Goal: Information Seeking & Learning: Find specific fact

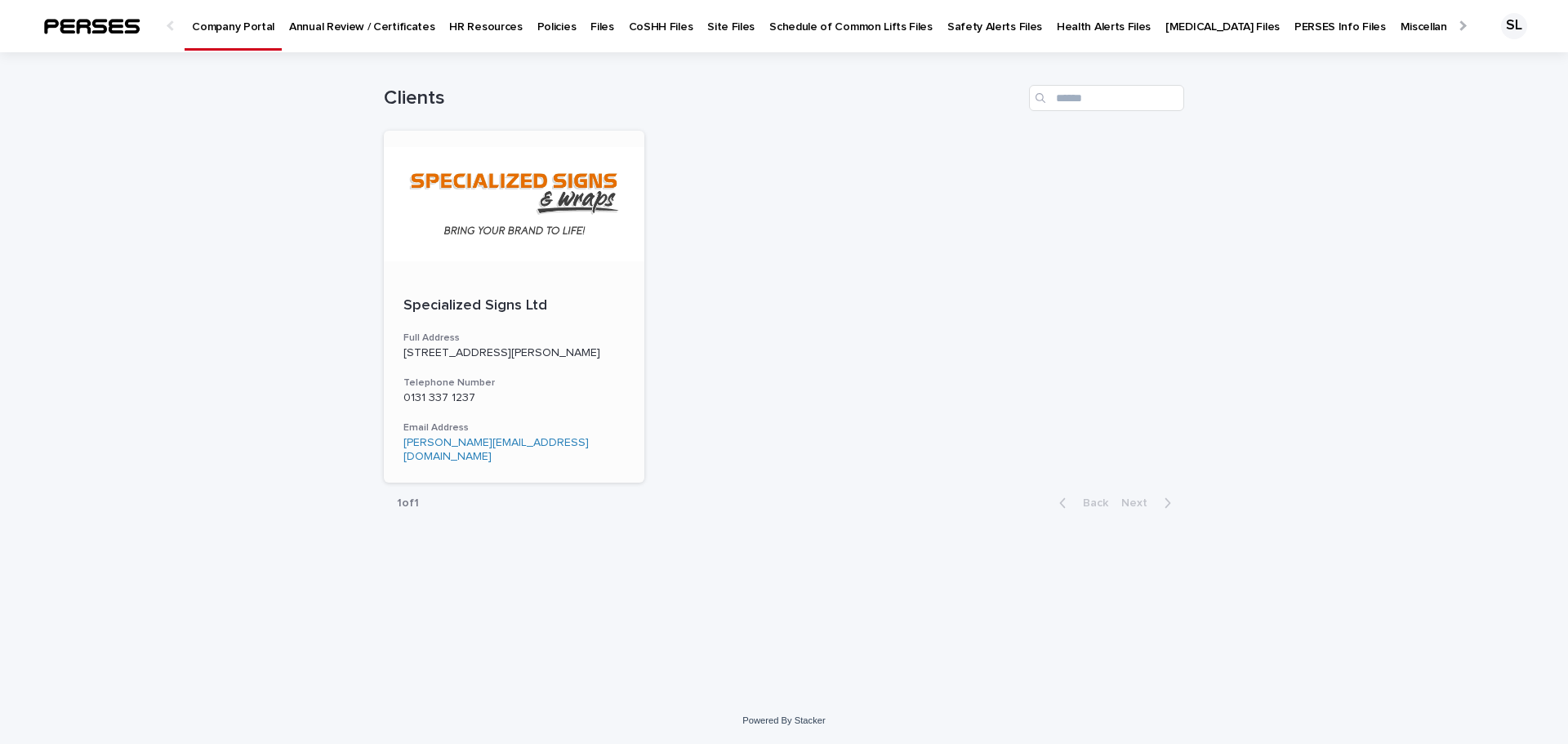
click at [534, 360] on div "[STREET_ADDRESS][PERSON_NAME]" at bounding box center [514, 353] width 221 height 14
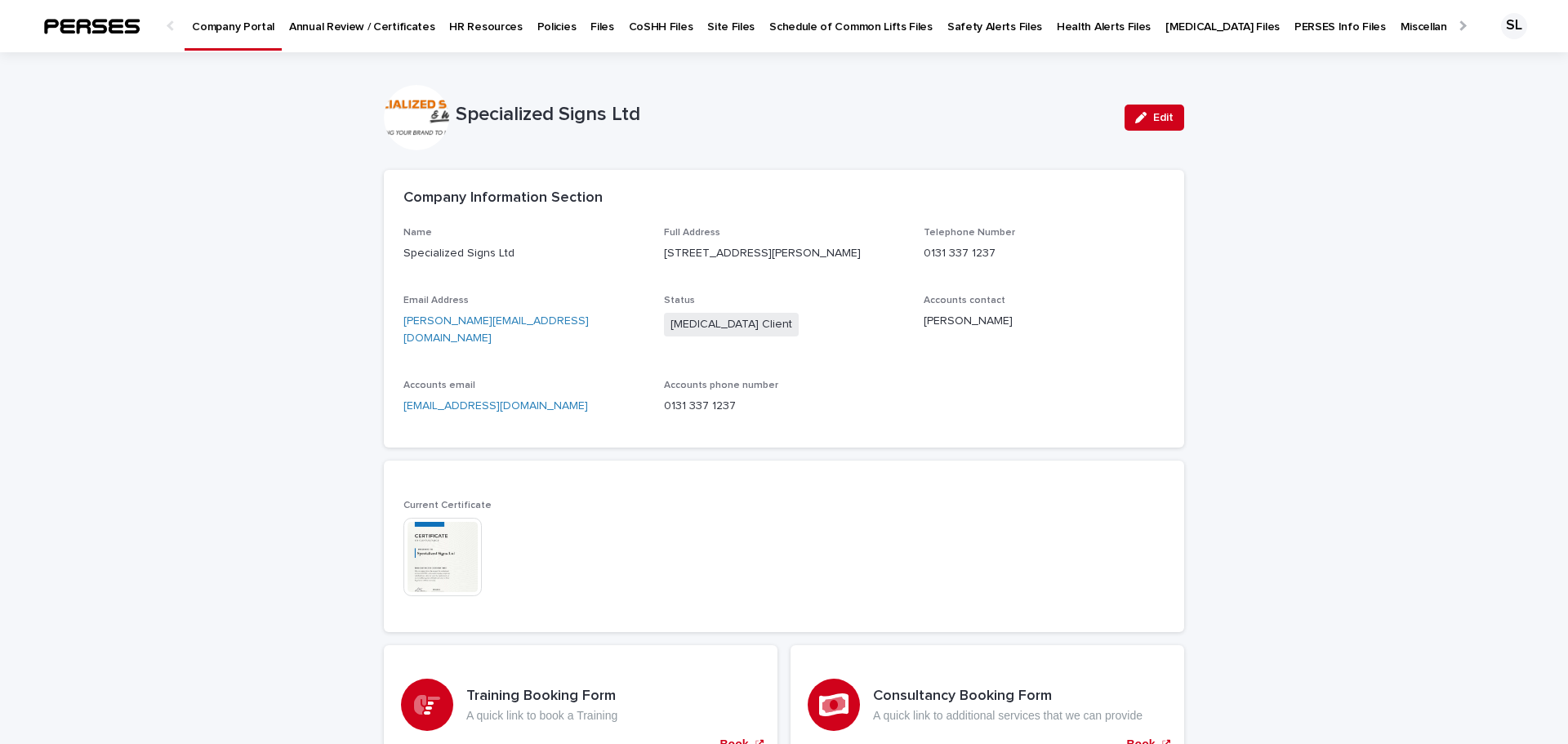
click at [1451, 20] on div at bounding box center [1460, 25] width 26 height 51
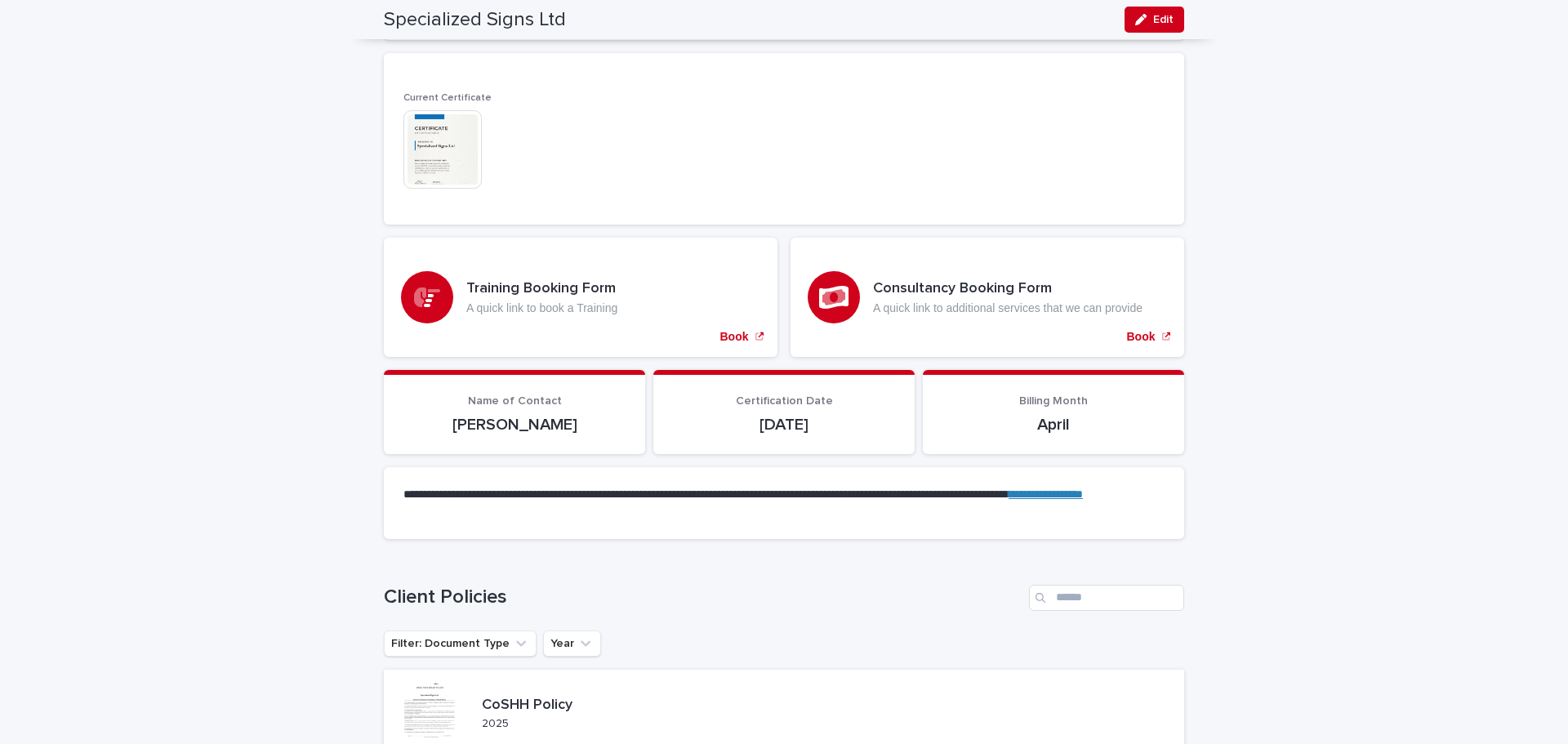
scroll to position [0, 0]
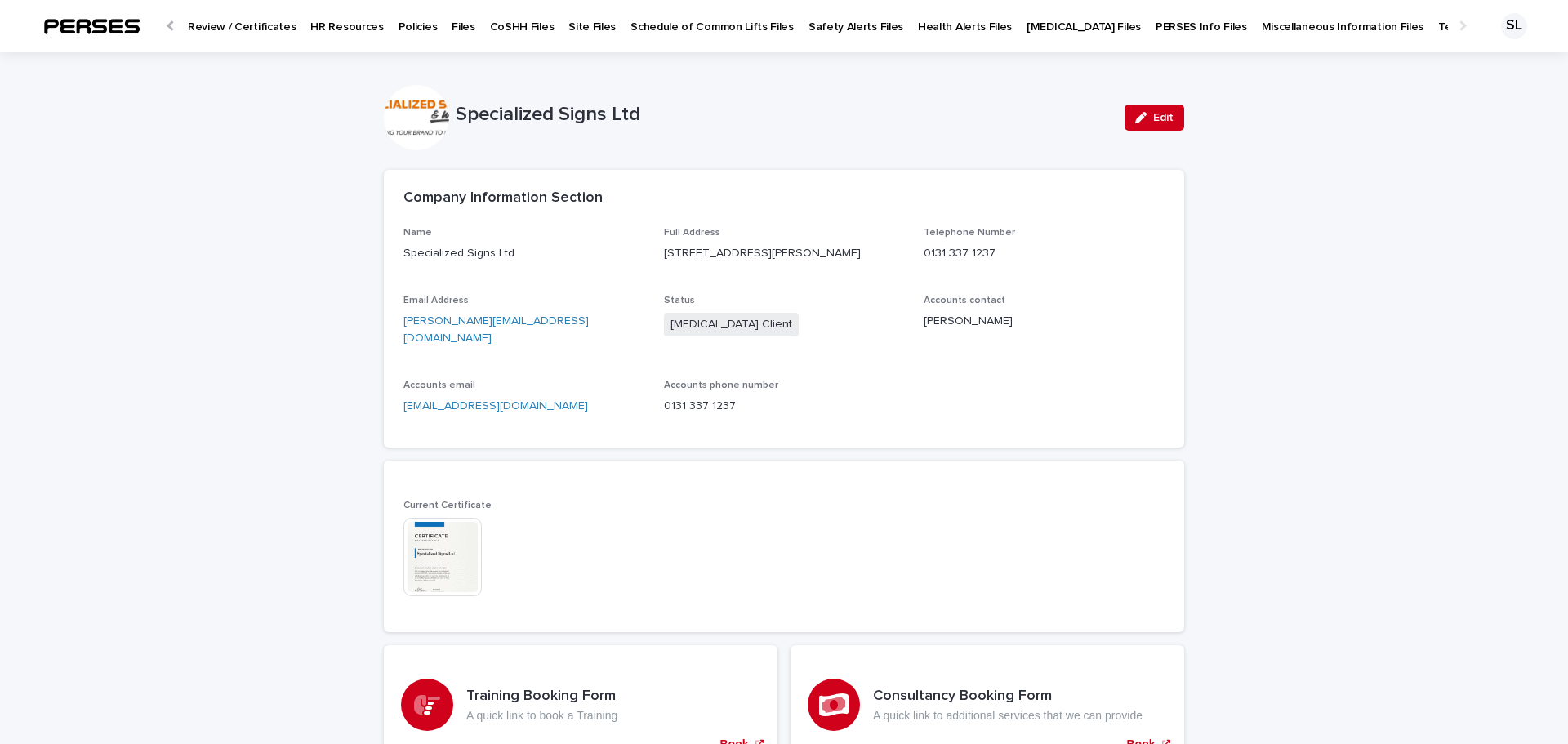
click at [171, 25] on div at bounding box center [172, 25] width 11 height 11
click at [597, 22] on div "Files" at bounding box center [601, 17] width 38 height 34
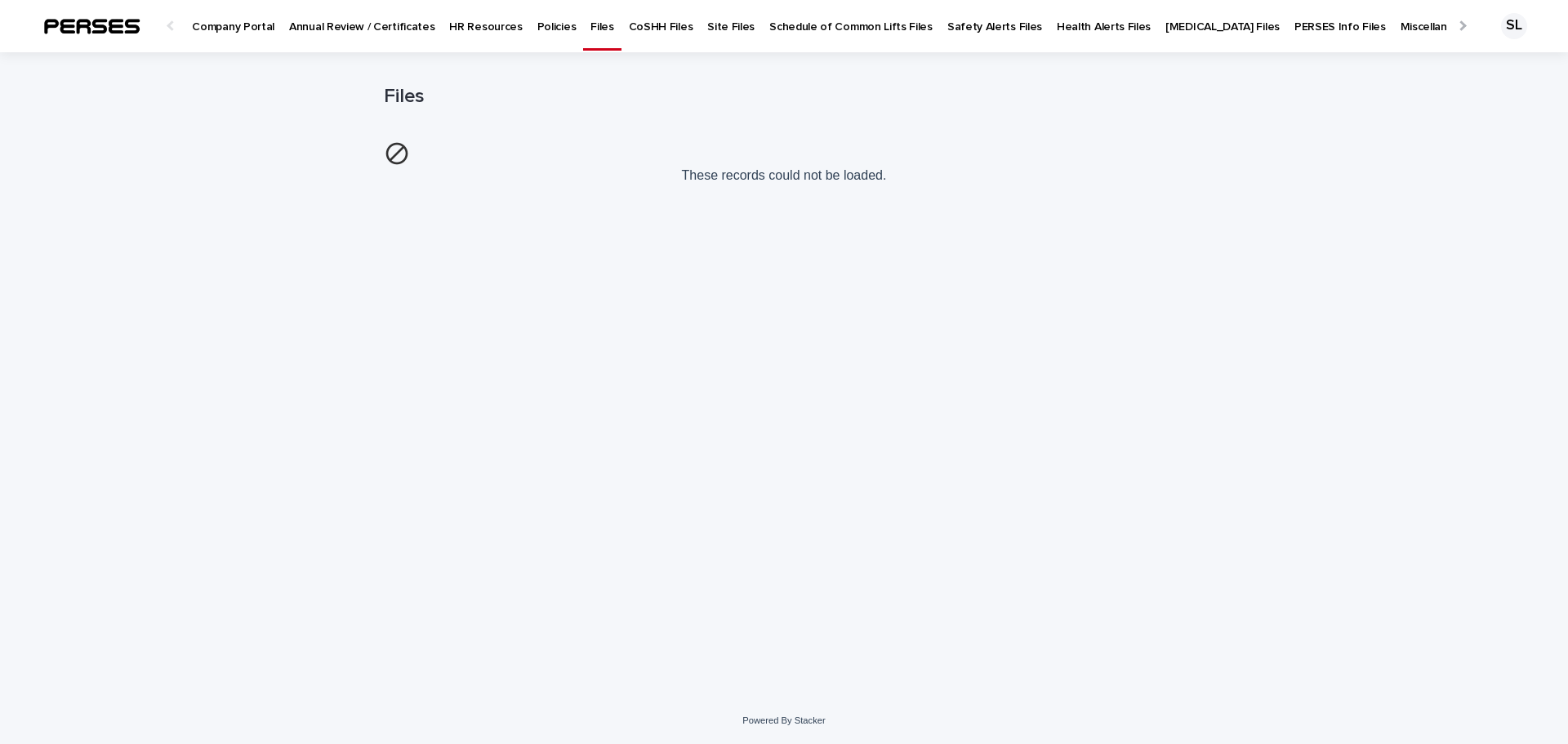
click at [632, 23] on p "CoSHH Files" at bounding box center [661, 17] width 64 height 34
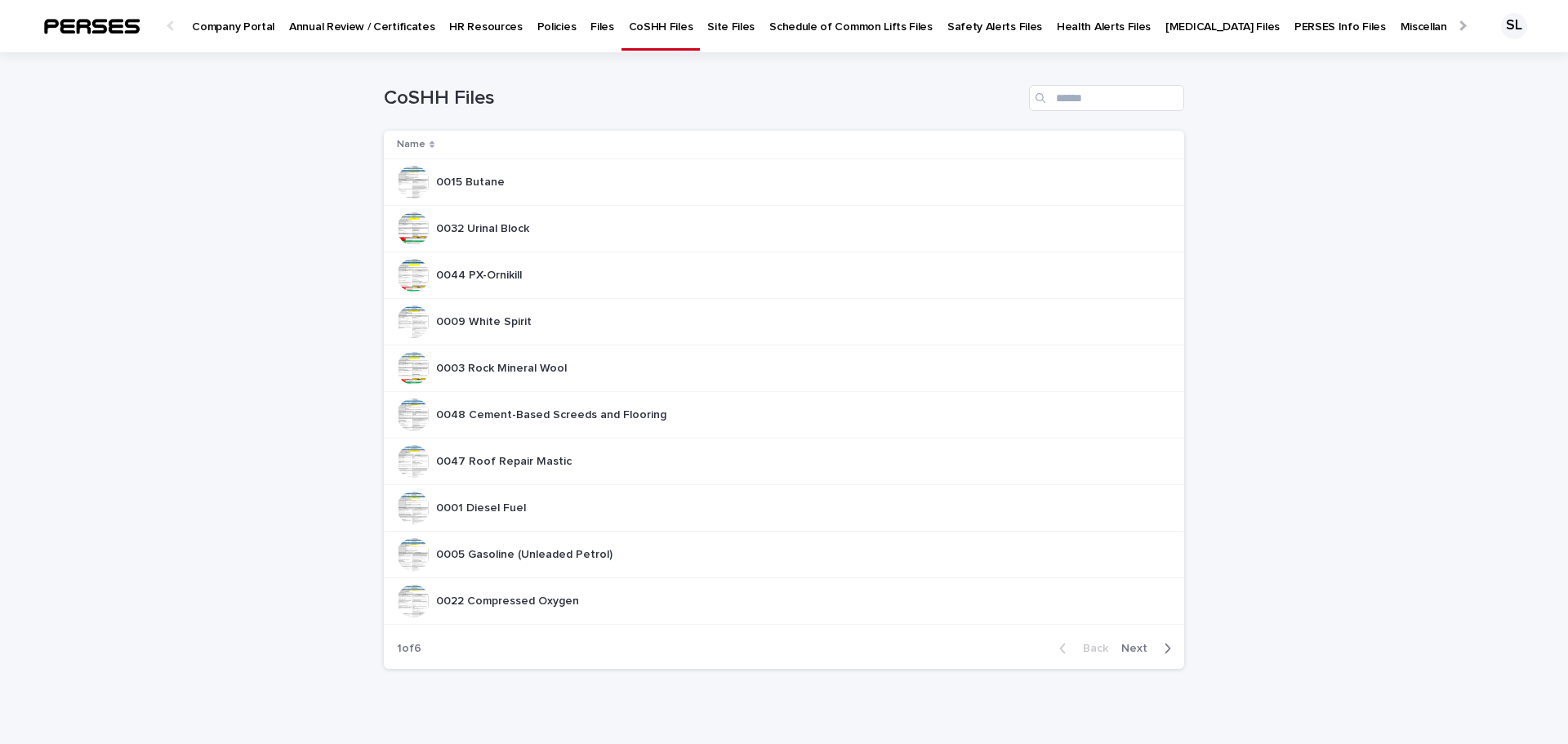
click at [707, 28] on p "Site Files" at bounding box center [731, 17] width 48 height 34
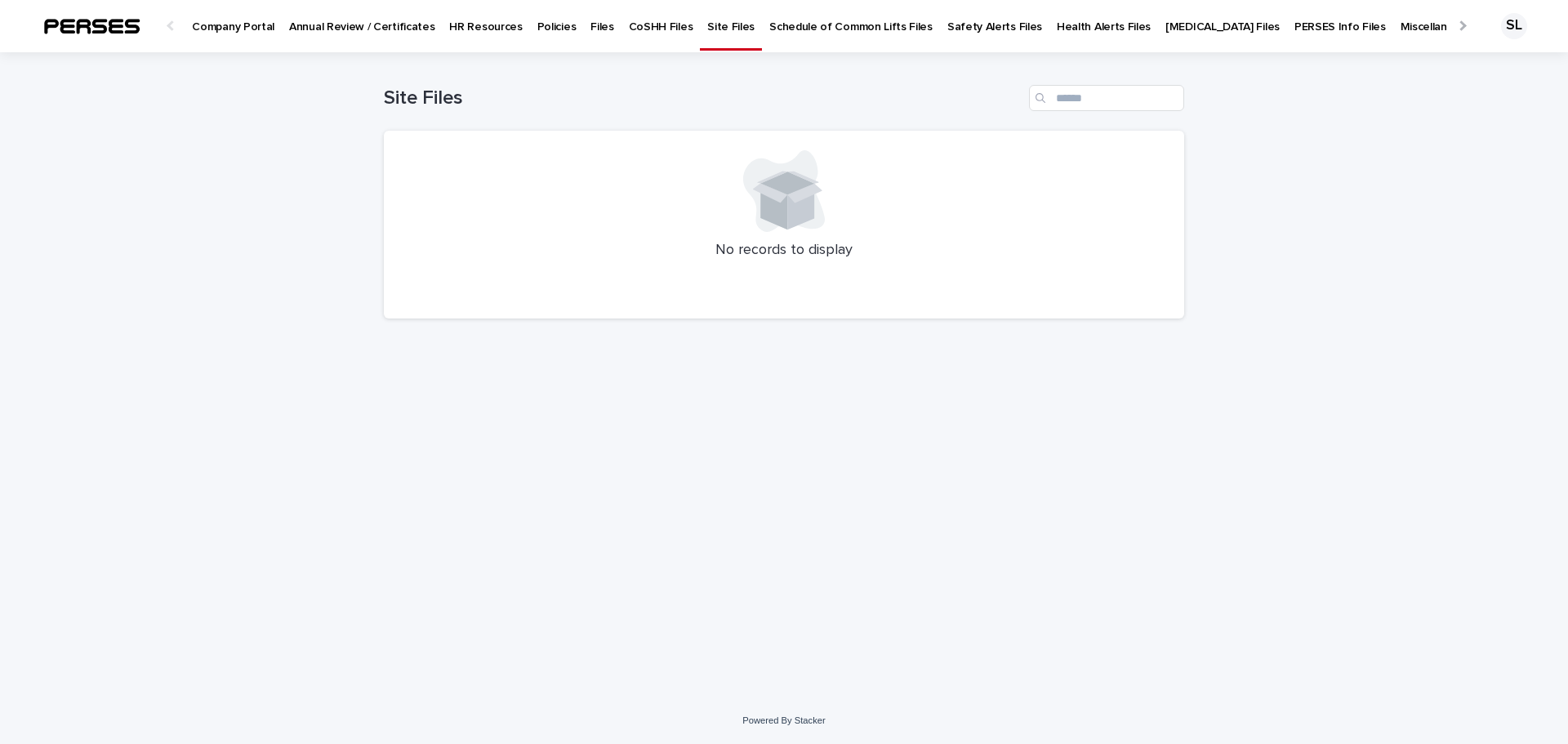
click at [331, 28] on p "Annual Review / Certificates" at bounding box center [362, 17] width 145 height 34
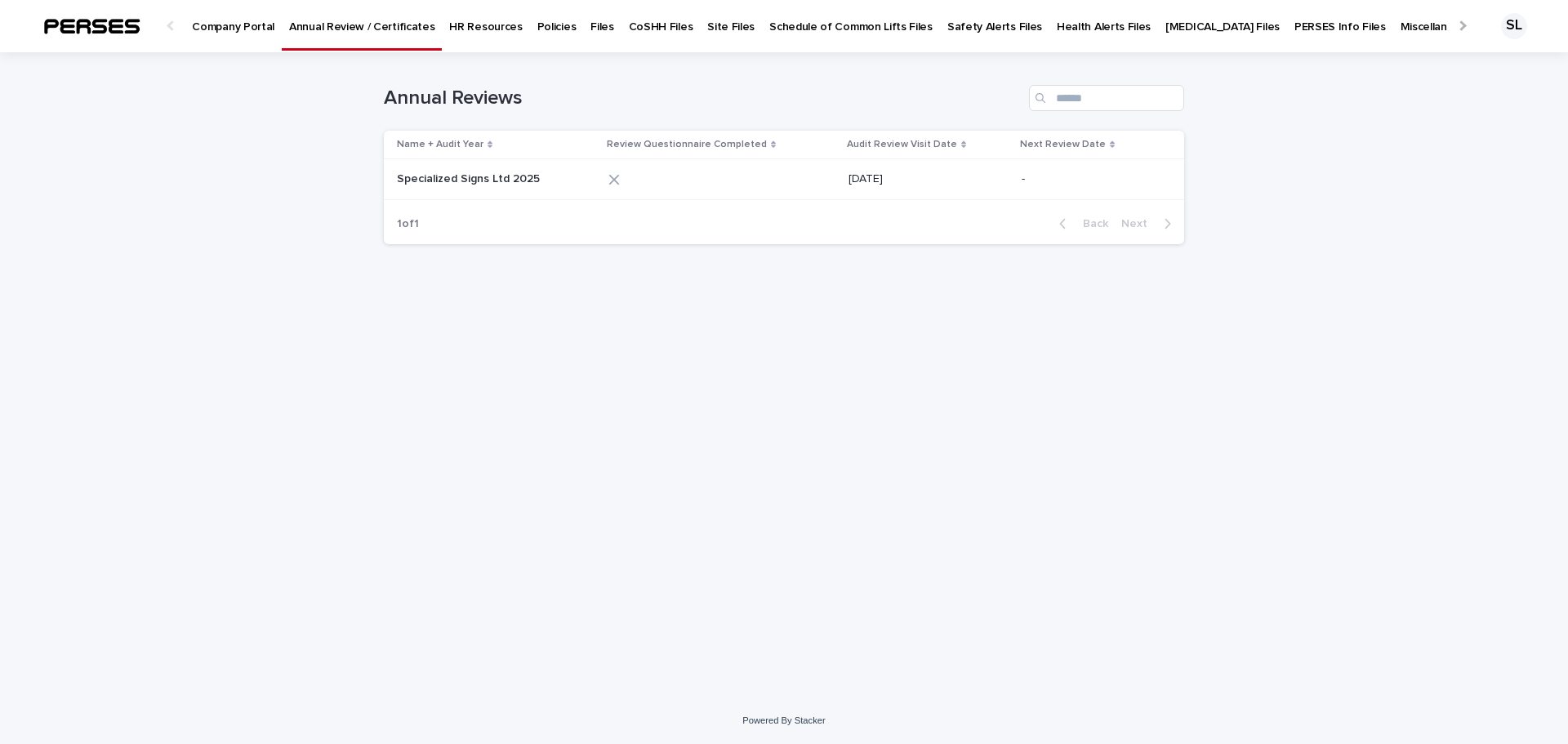
click at [258, 28] on p "Company Portal" at bounding box center [233, 17] width 83 height 34
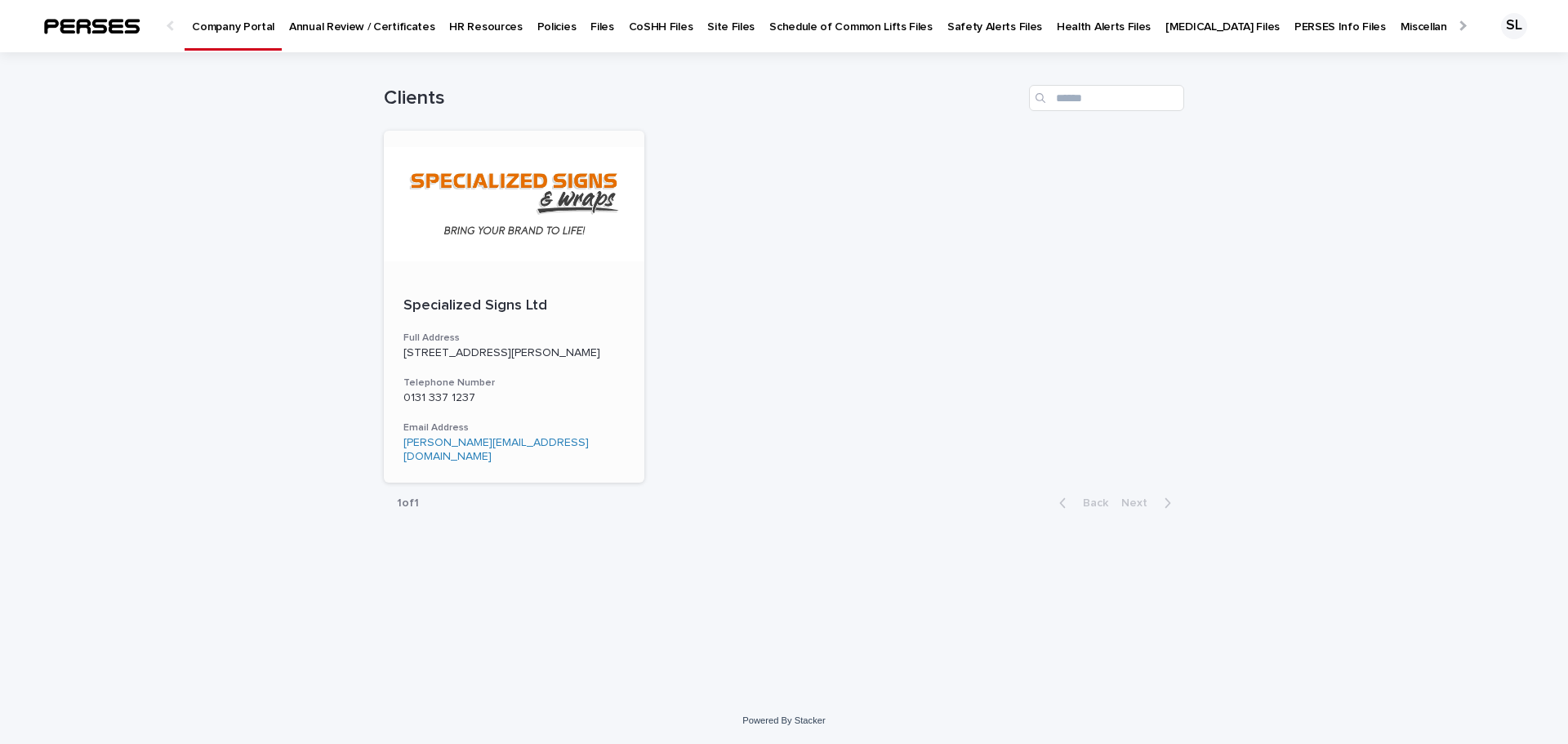
click at [535, 205] on div at bounding box center [514, 204] width 260 height 147
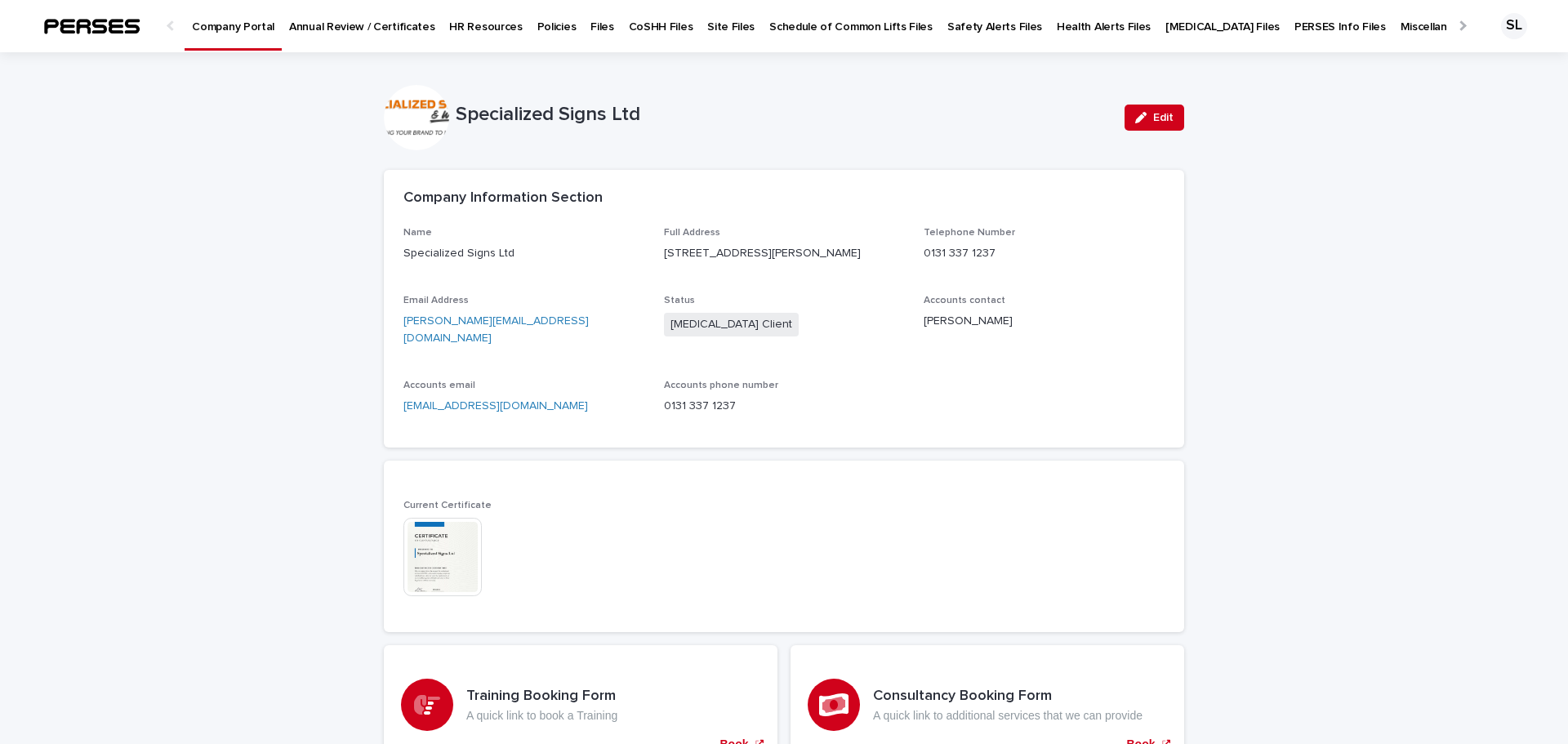
click at [1448, 25] on div at bounding box center [1460, 25] width 26 height 51
click at [1506, 22] on p "All Files" at bounding box center [1525, 17] width 38 height 34
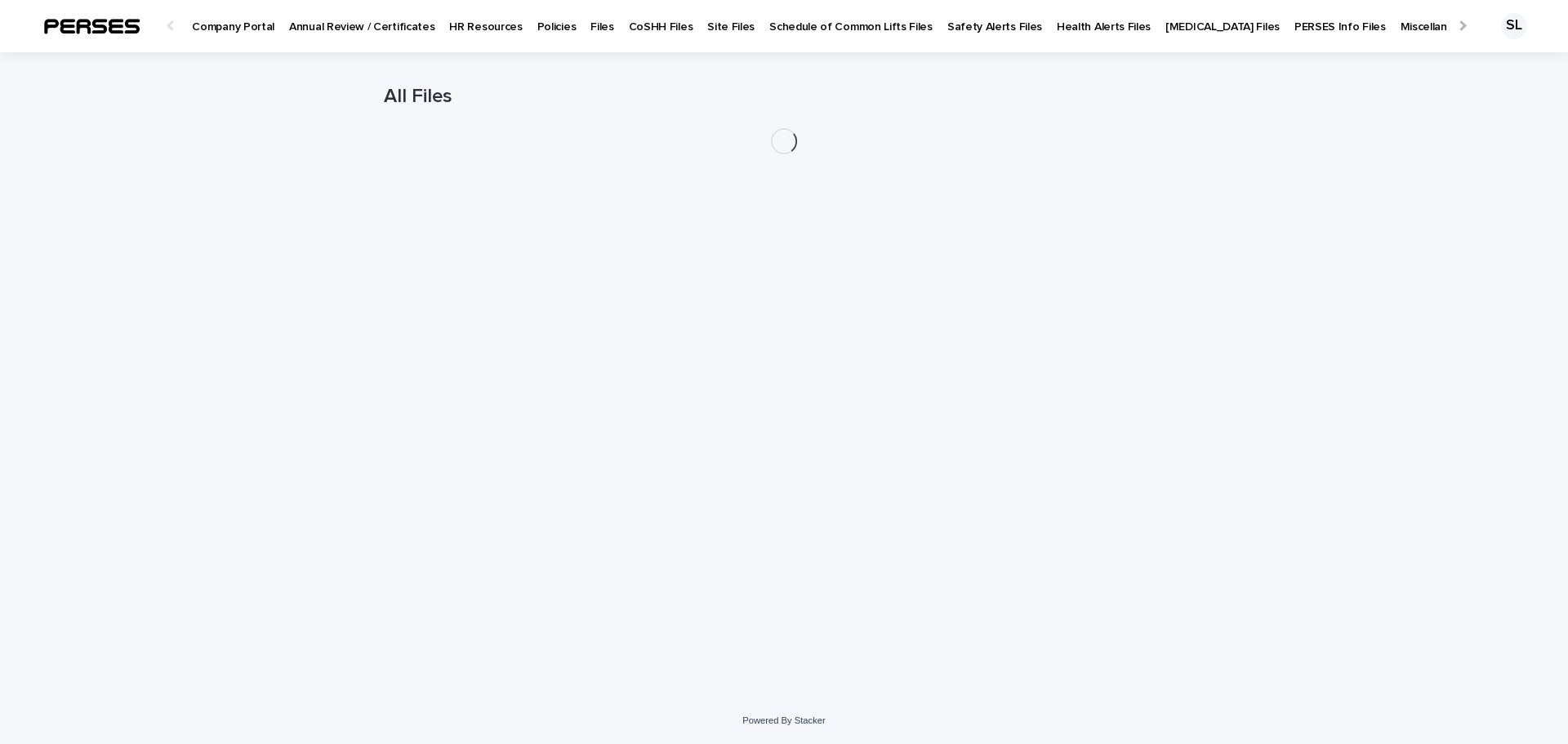
scroll to position [0, 38]
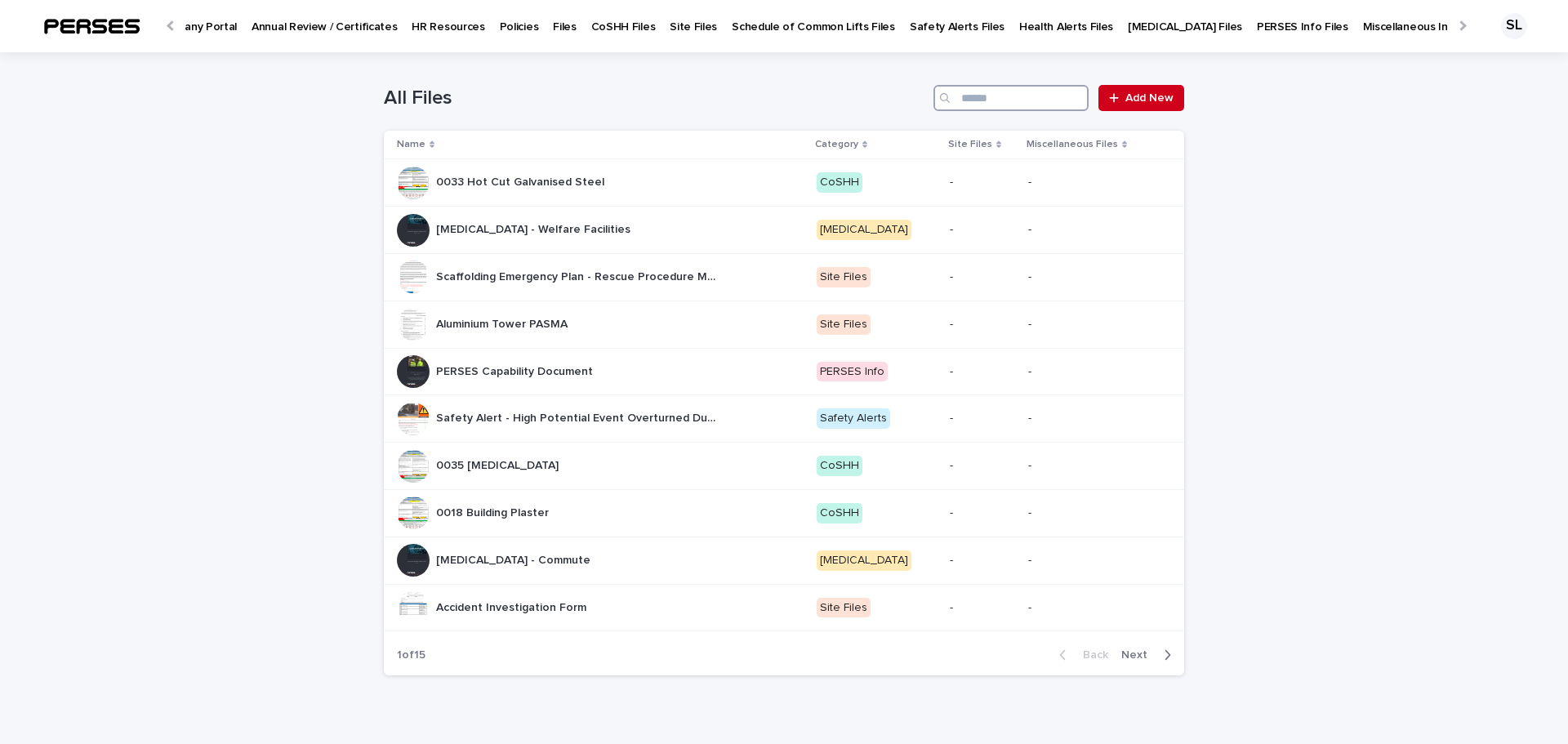
click at [995, 98] on input "Search" at bounding box center [1011, 98] width 155 height 26
type input "**********"
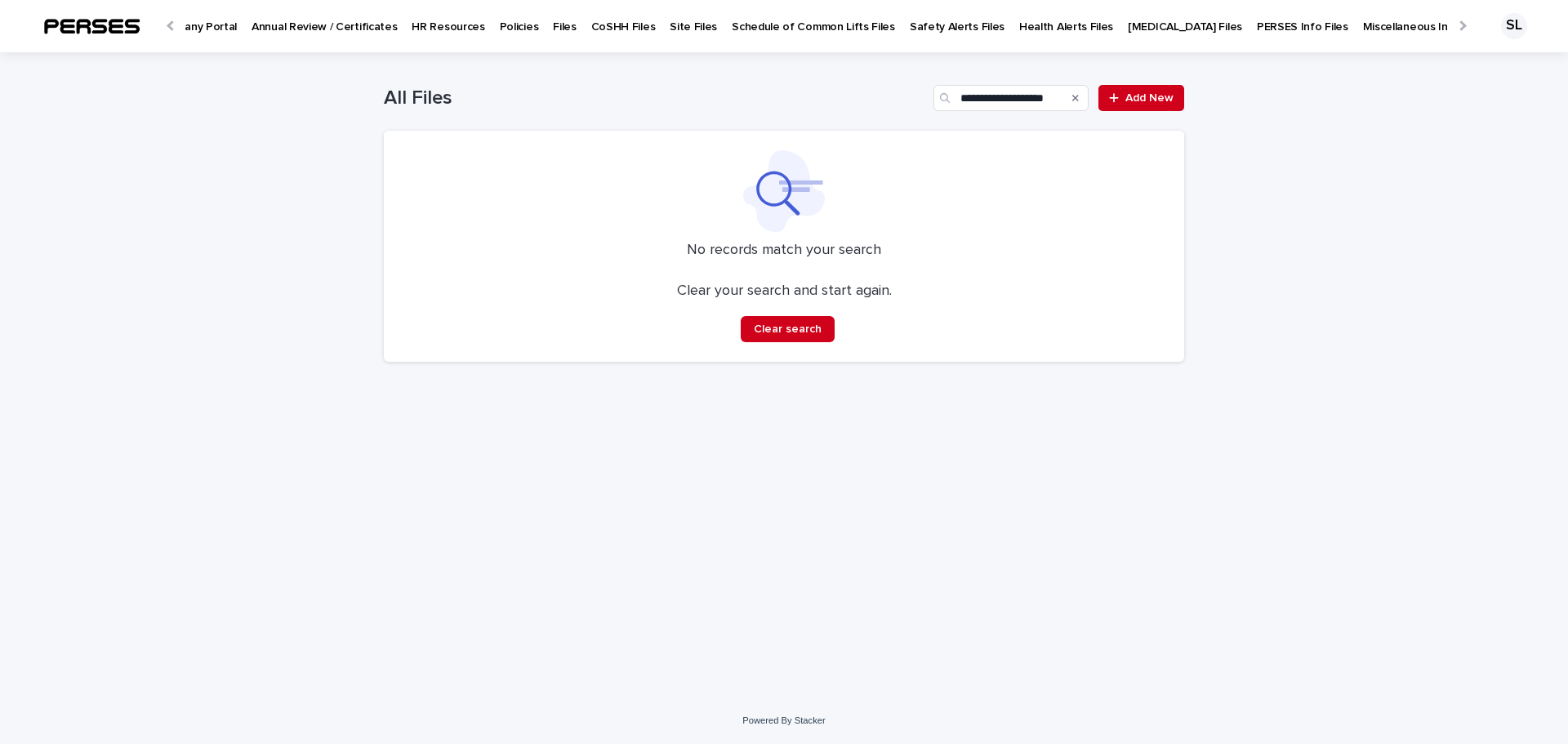
click at [1075, 98] on icon "Search" at bounding box center [1075, 98] width 7 height 7
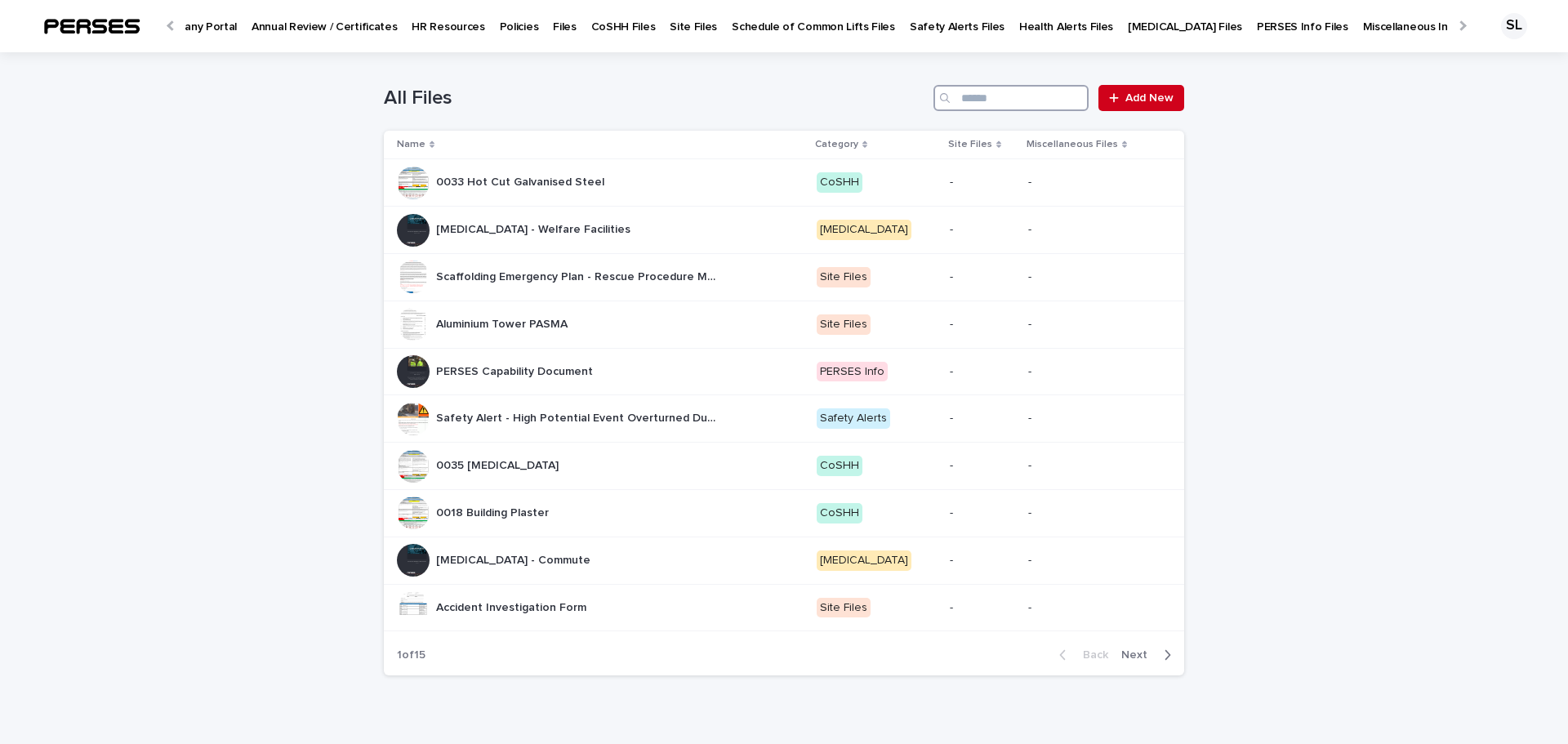
click at [1052, 93] on input "Search" at bounding box center [1011, 98] width 155 height 26
paste input "**********"
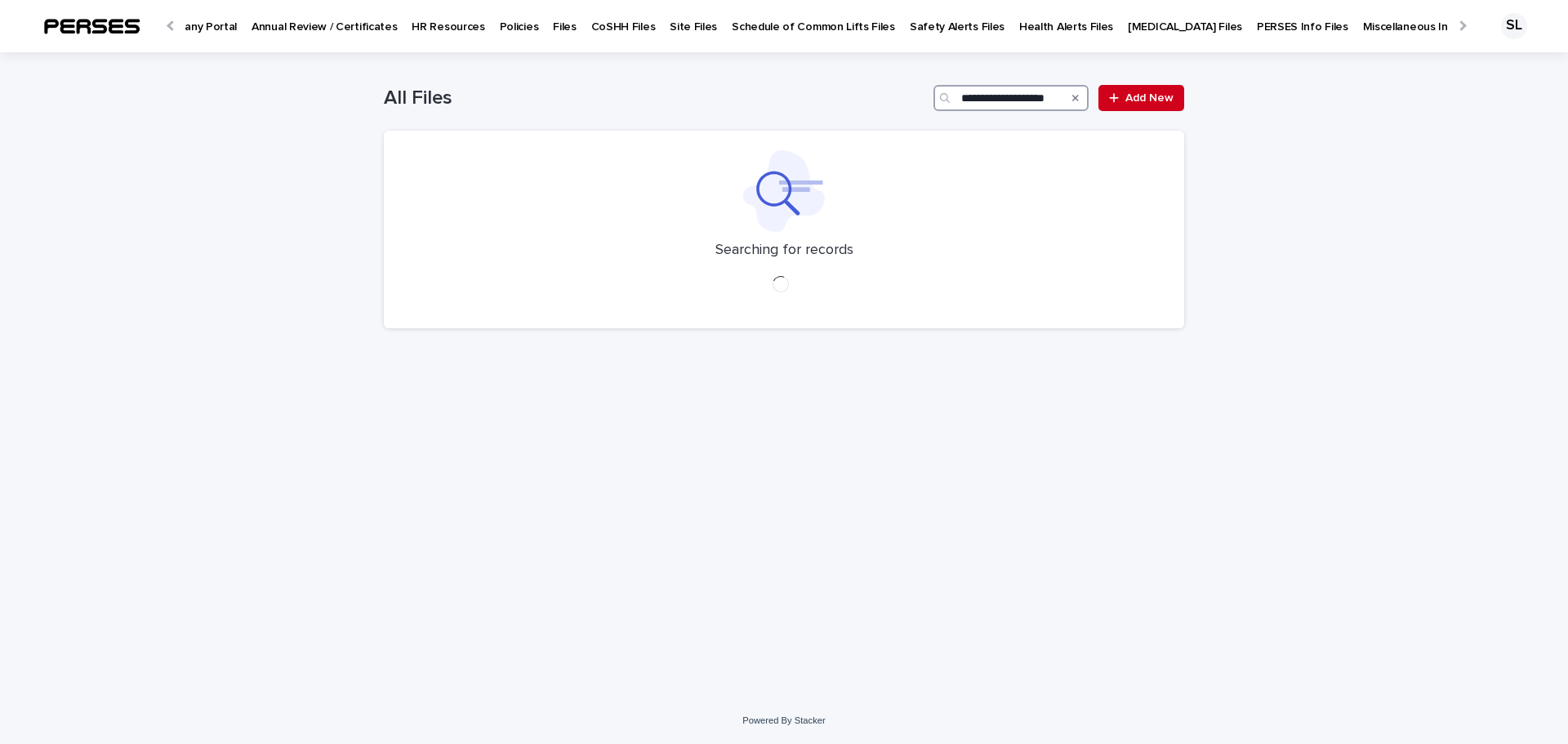
type input "**********"
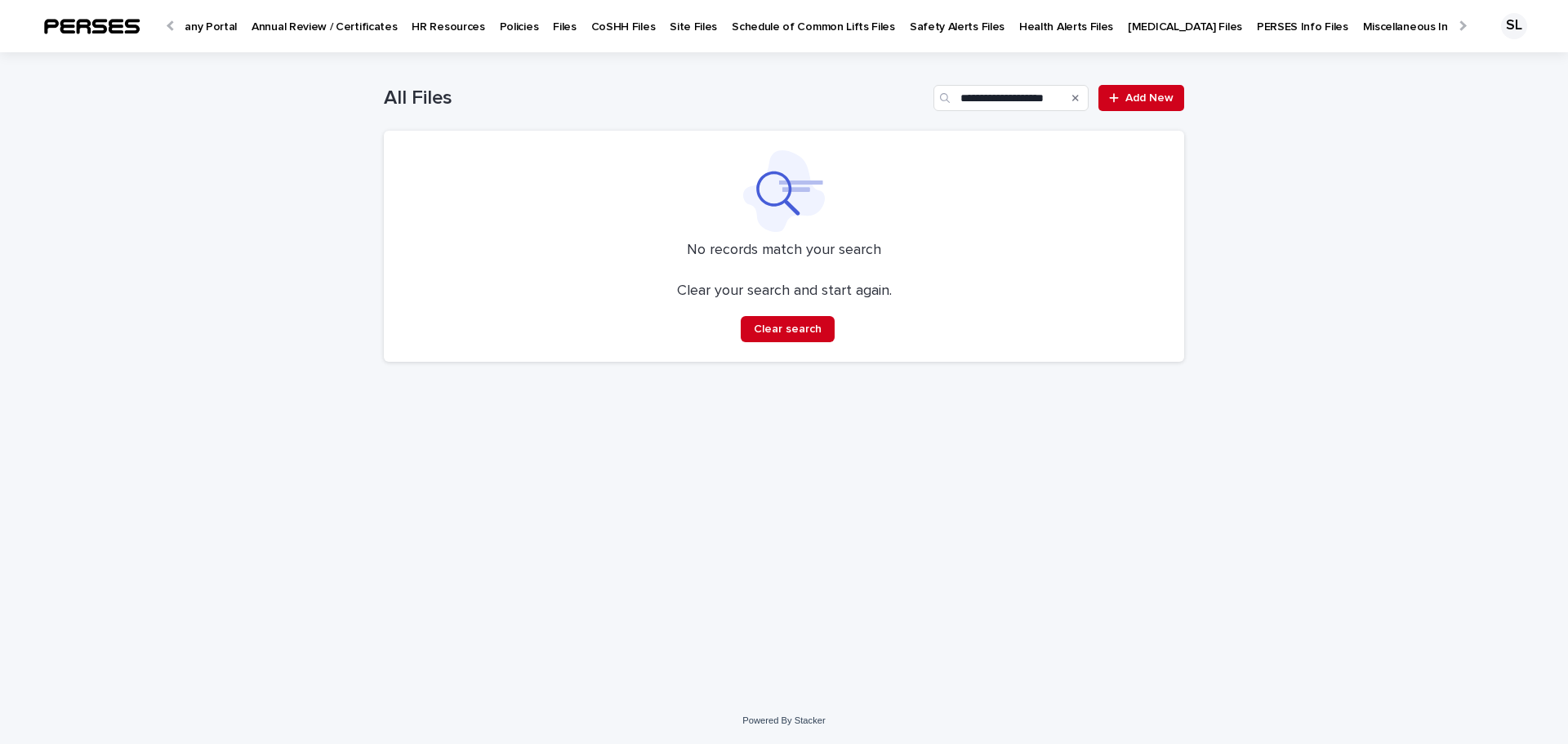
click at [181, 27] on div at bounding box center [171, 25] width 26 height 51
click at [1507, 26] on div "SL" at bounding box center [1513, 26] width 26 height 26
click at [1485, 171] on div "**********" at bounding box center [784, 375] width 1568 height 645
click at [103, 34] on div at bounding box center [784, 26] width 1568 height 53
